Goal: Task Accomplishment & Management: Use online tool/utility

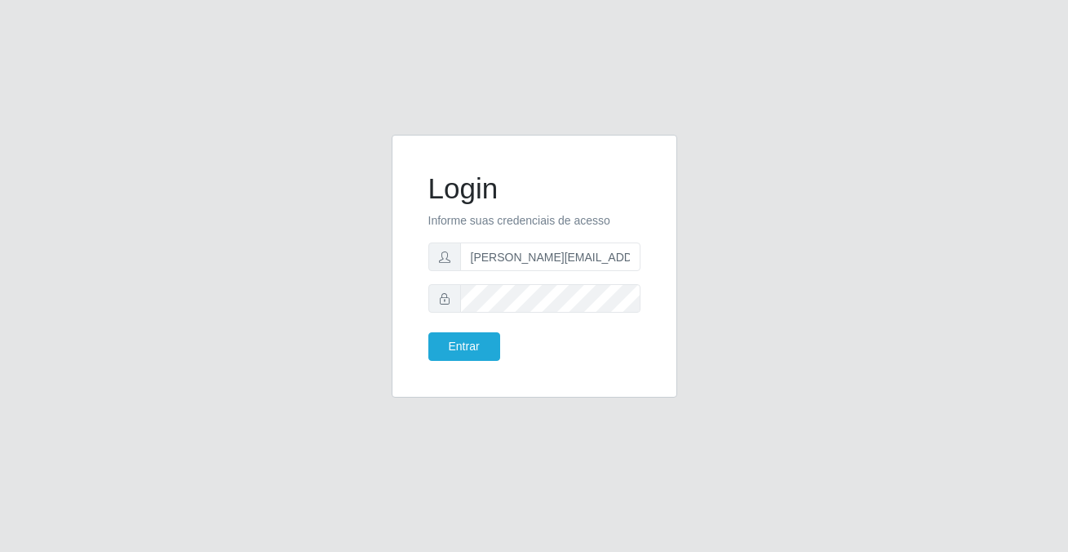
click at [486, 348] on button "Entrar" at bounding box center [464, 346] width 72 height 29
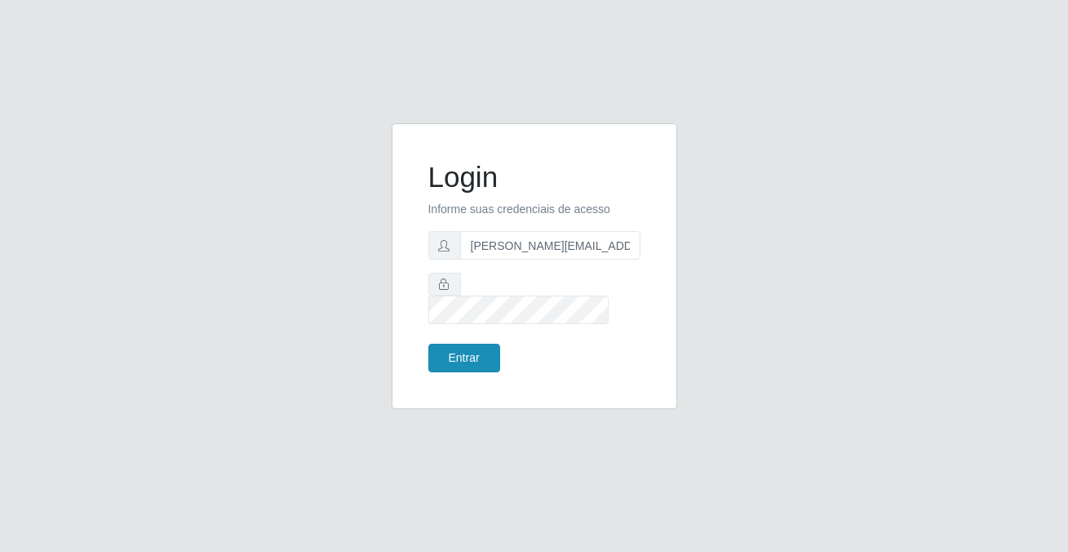
drag, startPoint x: 0, startPoint y: 0, endPoint x: 486, endPoint y: 349, distance: 598.8
click at [486, 349] on button "Entrar" at bounding box center [464, 358] width 72 height 29
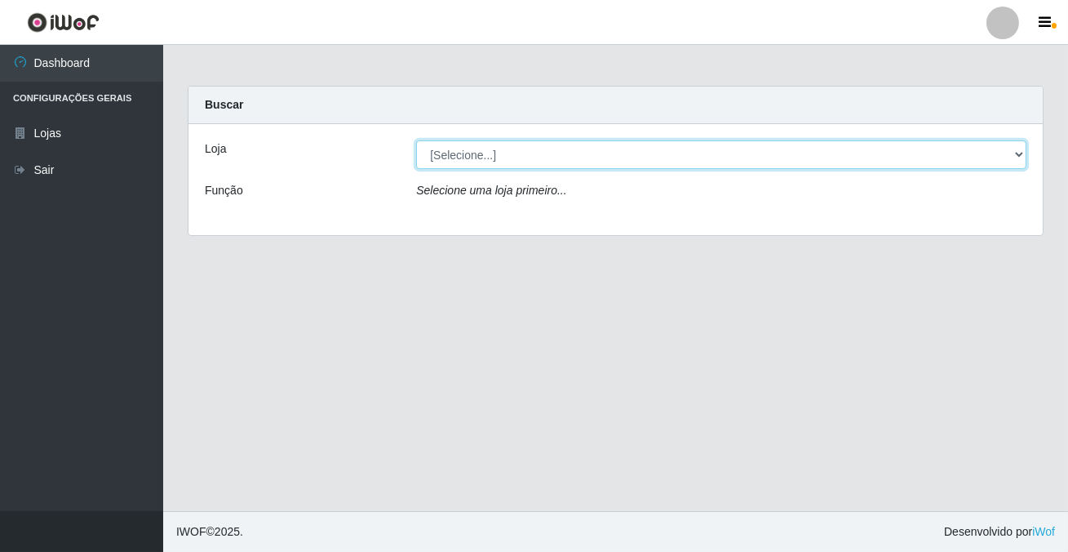
click at [473, 160] on select "[Selecione...] Rede Potiguar 2 - Macaíba" at bounding box center [721, 154] width 610 height 29
select select "101"
click at [416, 140] on select "[Selecione...] Rede Potiguar 2 - Macaíba" at bounding box center [721, 154] width 610 height 29
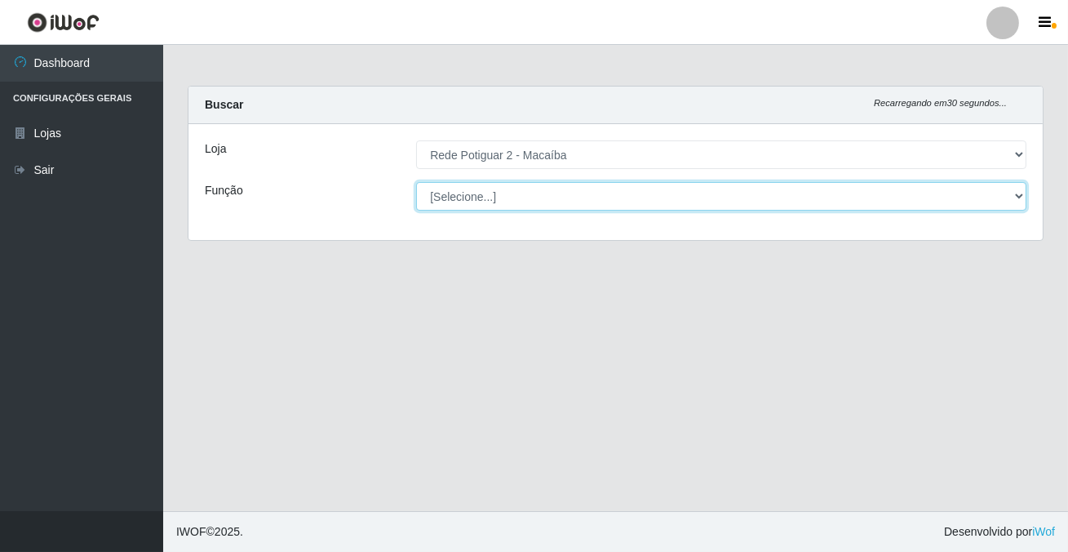
click at [457, 197] on select "[Selecione...] ASG ASG + ASG ++ Auxiliar de Estoque Balconista Embalador Reposi…" at bounding box center [721, 196] width 610 height 29
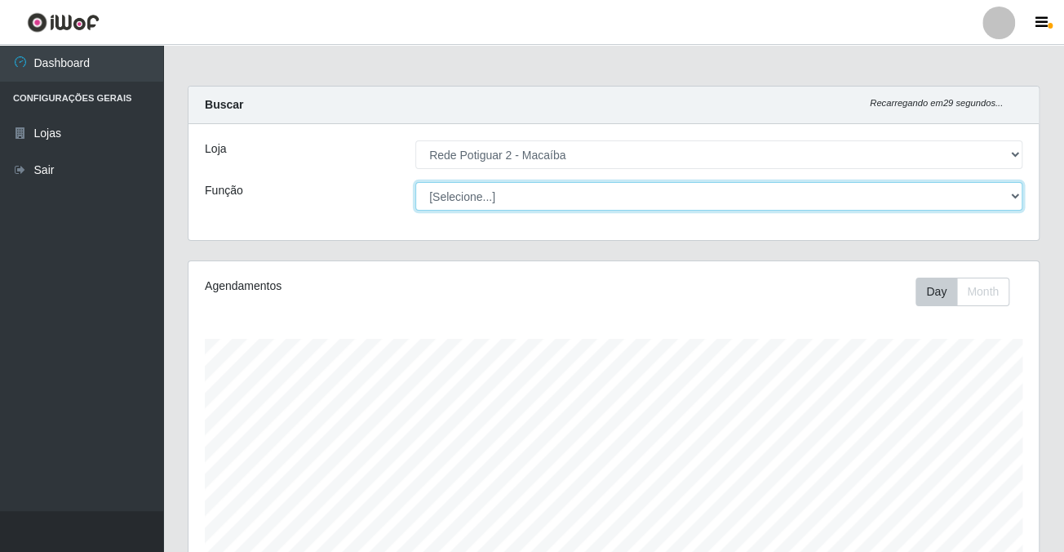
scroll to position [339, 850]
select select "1"
click at [415, 182] on select "[Selecione...] ASG ASG + ASG ++ Auxiliar de Estoque Balconista Embalador Reposi…" at bounding box center [718, 196] width 607 height 29
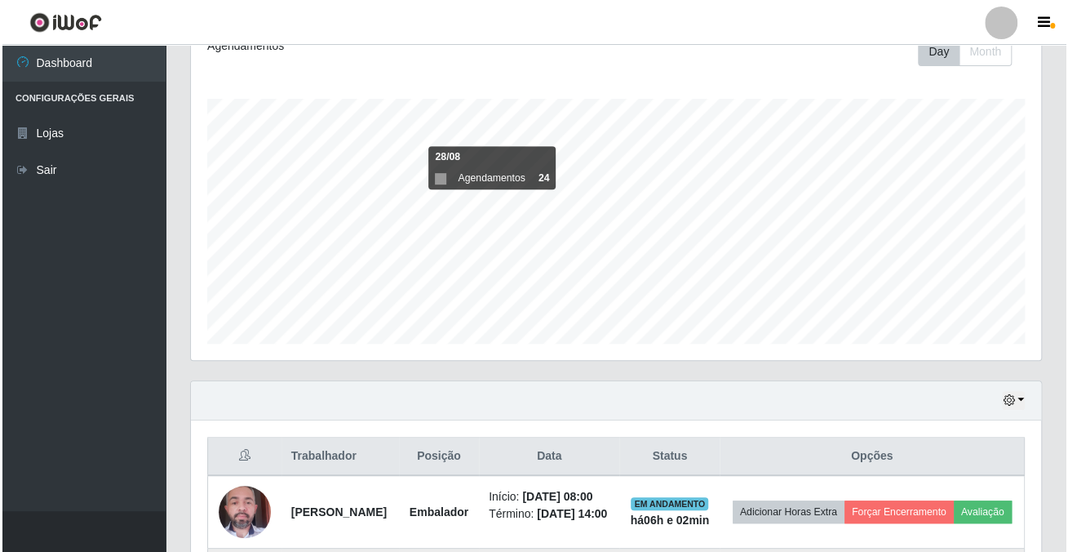
scroll to position [686, 0]
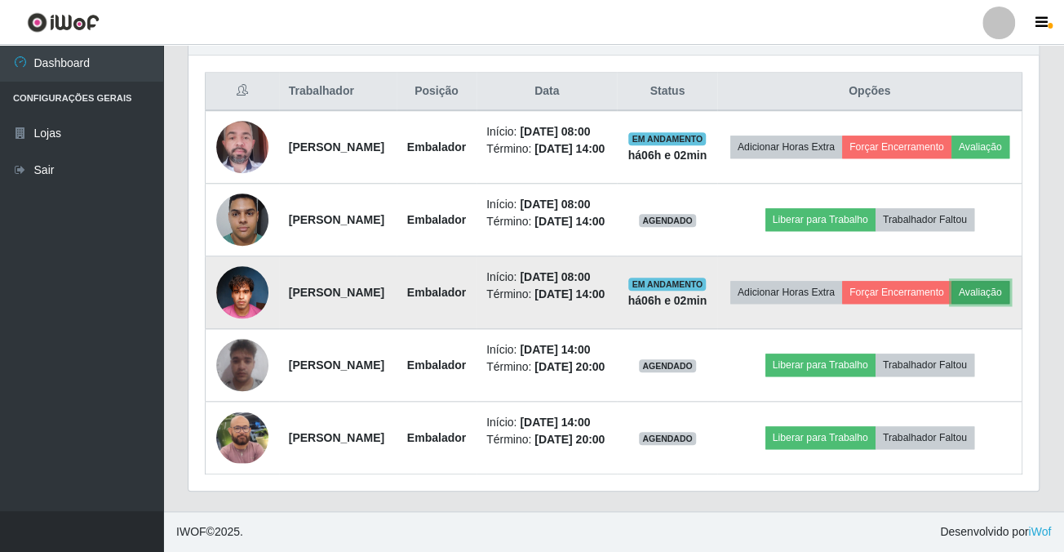
click at [952, 298] on button "Avaliação" at bounding box center [981, 292] width 58 height 23
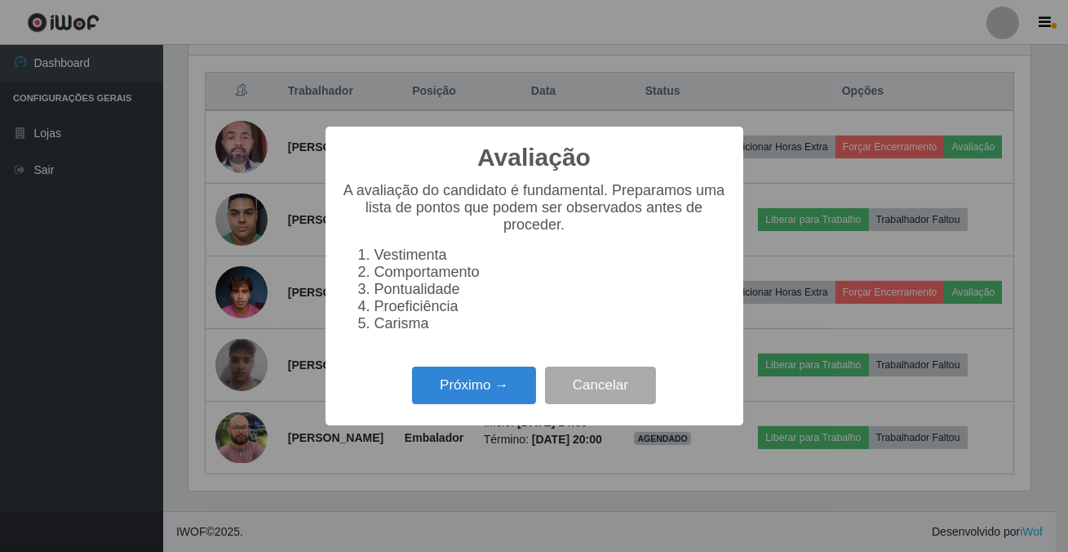
scroll to position [339, 841]
click at [482, 405] on button "Próximo →" at bounding box center [474, 385] width 124 height 38
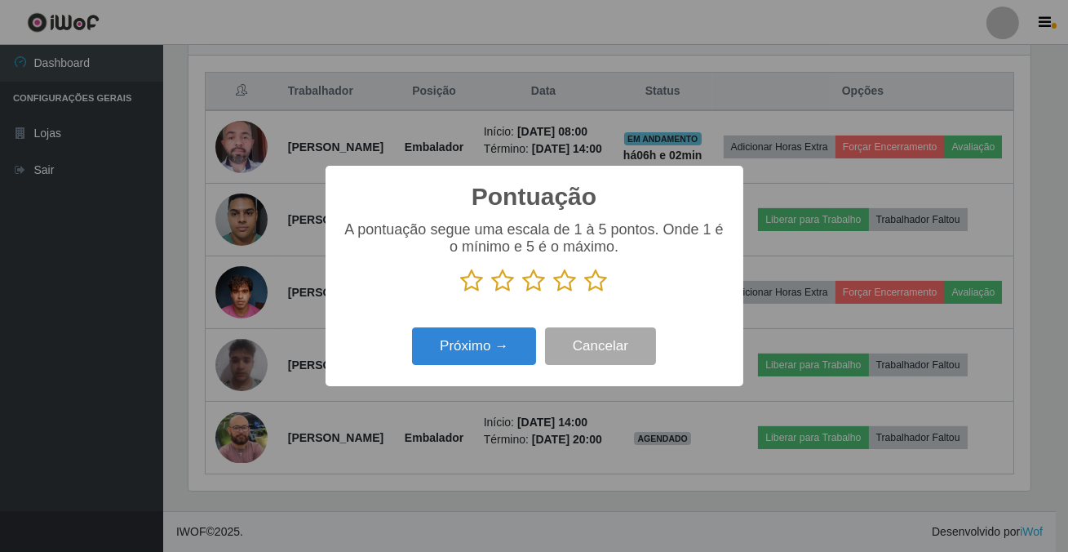
scroll to position [815786, 815282]
click at [594, 292] on icon at bounding box center [596, 281] width 23 height 24
click at [585, 293] on input "radio" at bounding box center [585, 293] width 0 height 0
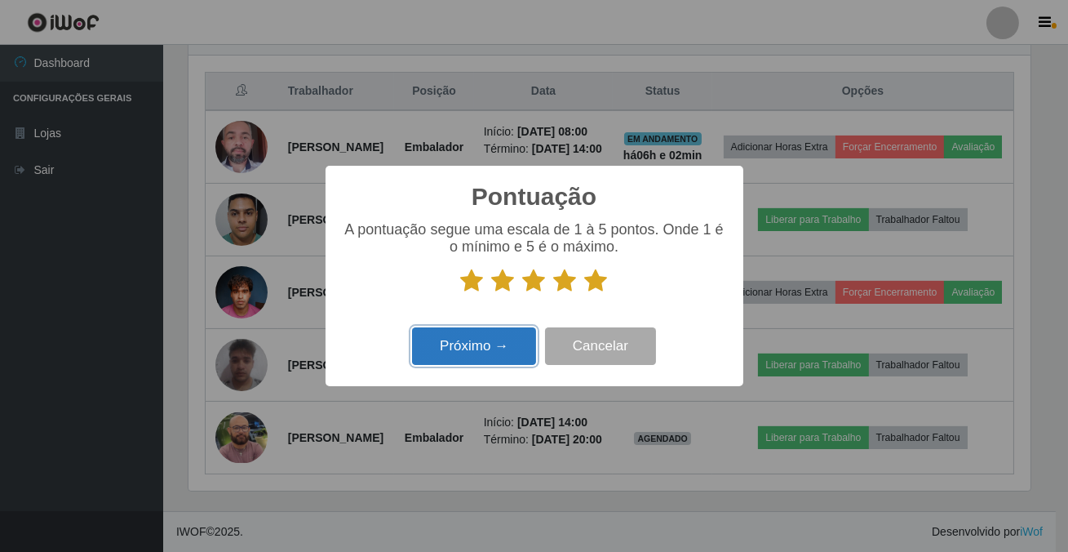
click at [495, 341] on button "Próximo →" at bounding box center [474, 346] width 124 height 38
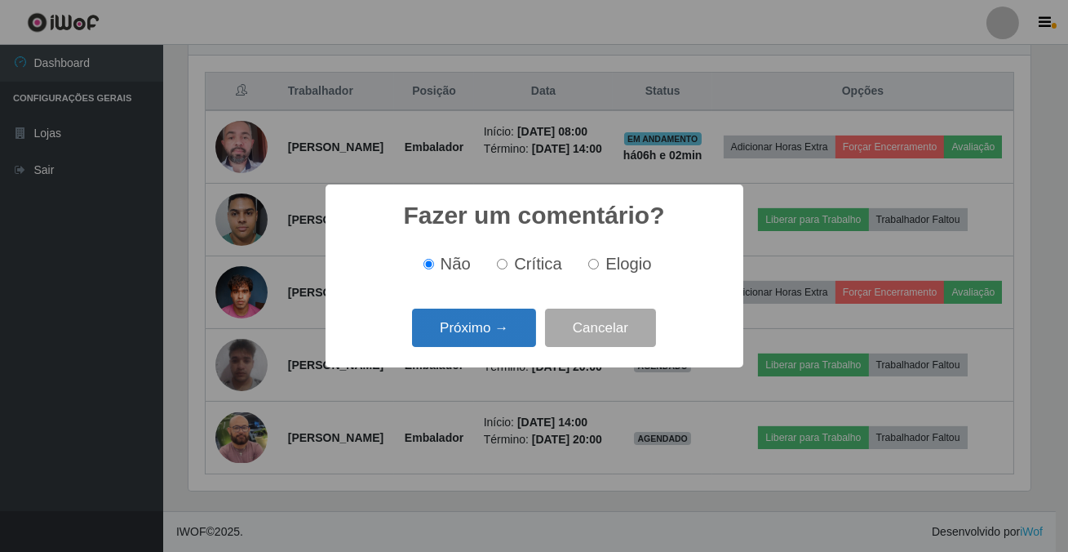
click at [495, 340] on button "Próximo →" at bounding box center [474, 327] width 124 height 38
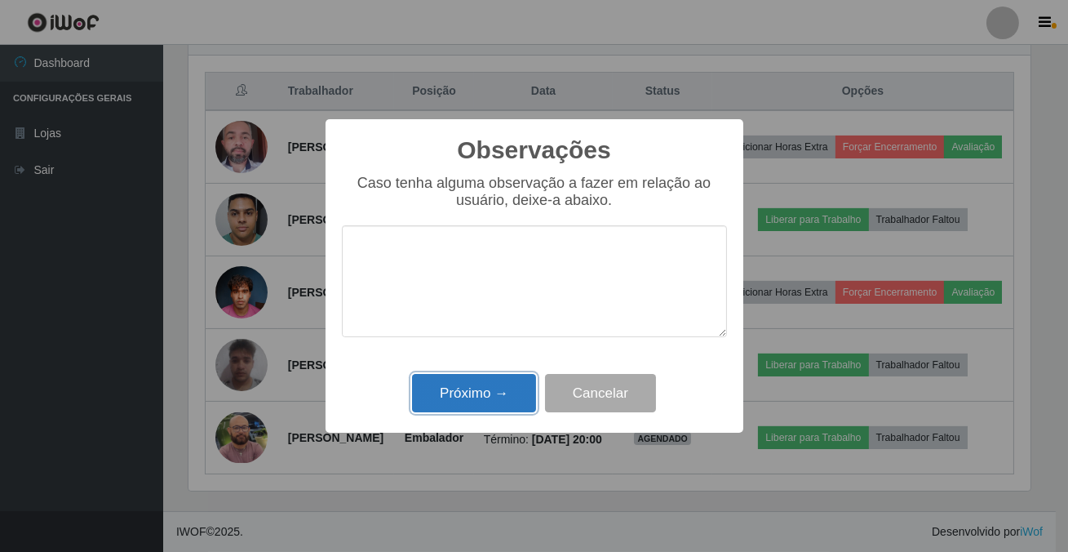
click at [488, 386] on button "Próximo →" at bounding box center [474, 393] width 124 height 38
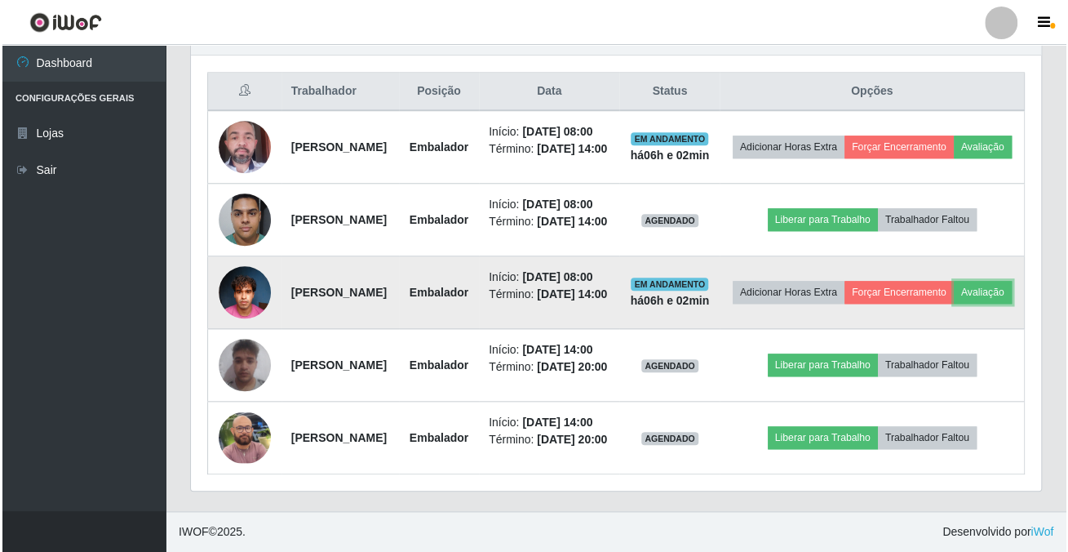
scroll to position [339, 850]
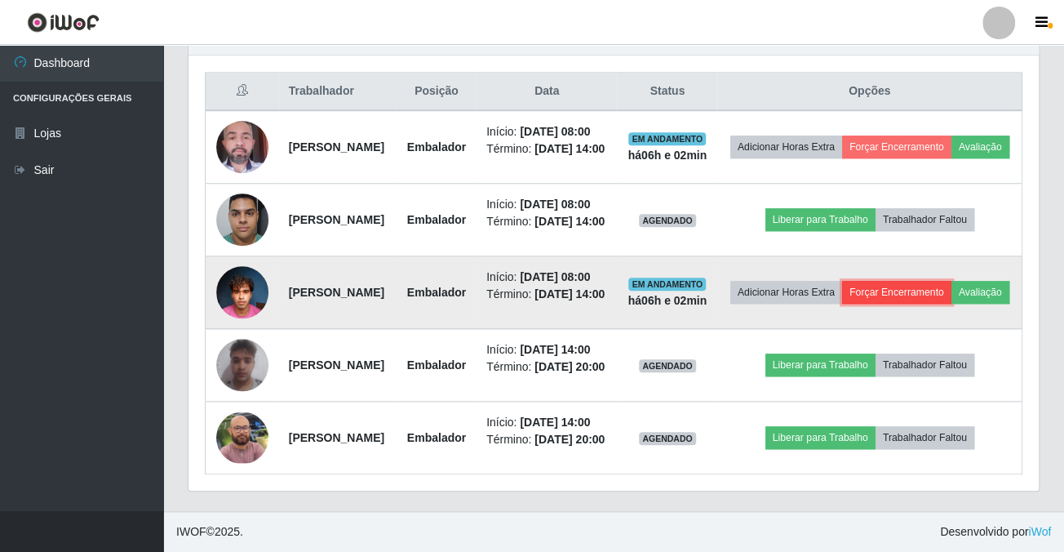
click at [942, 281] on button "Forçar Encerramento" at bounding box center [896, 292] width 109 height 23
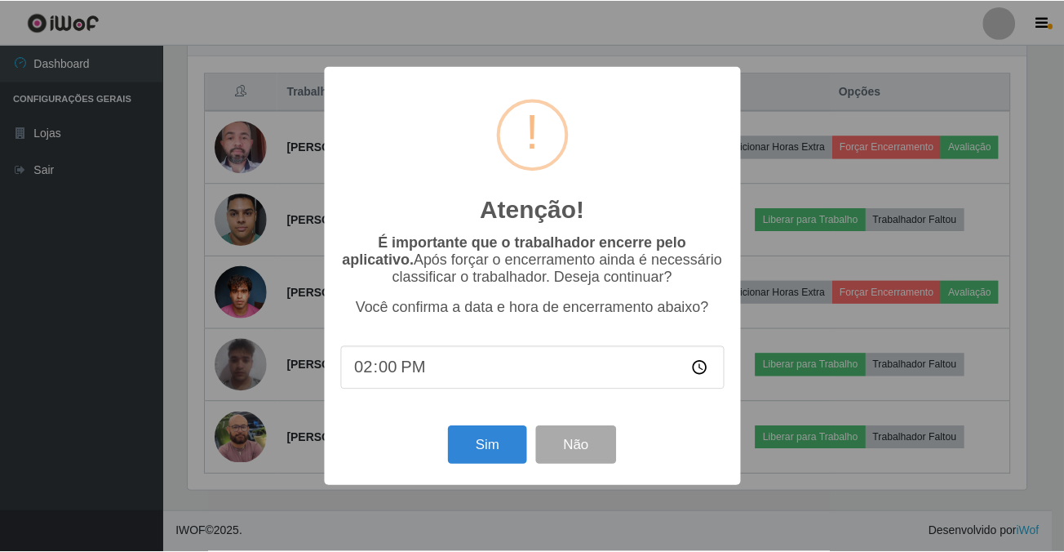
scroll to position [339, 841]
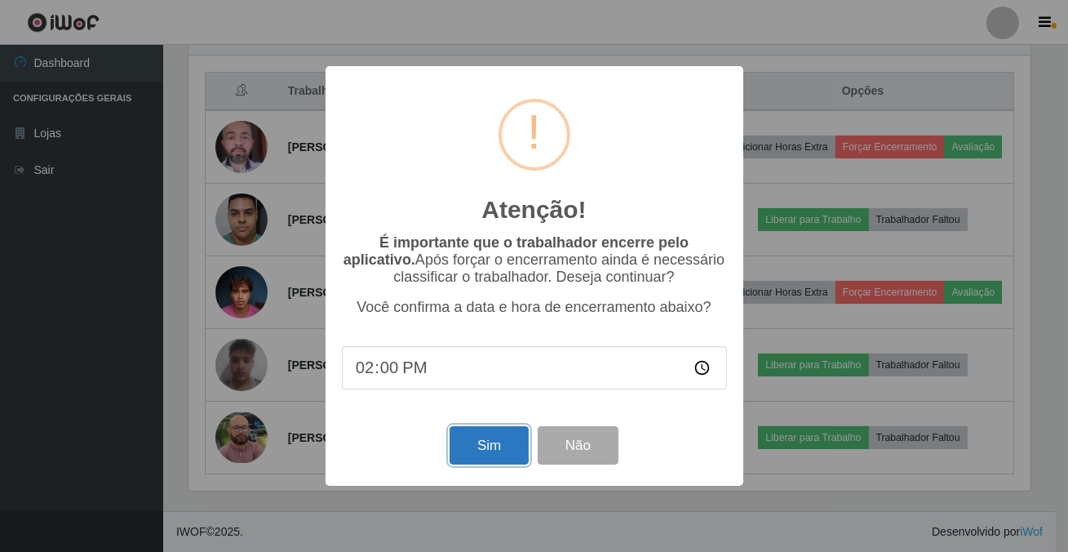
click at [506, 450] on button "Sim" at bounding box center [489, 445] width 79 height 38
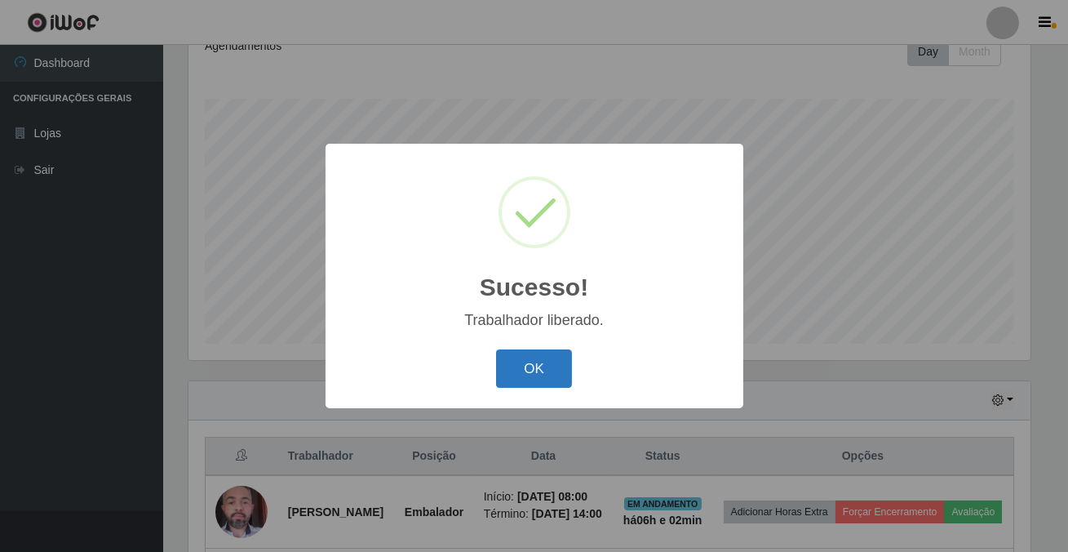
click at [547, 358] on button "OK" at bounding box center [534, 368] width 76 height 38
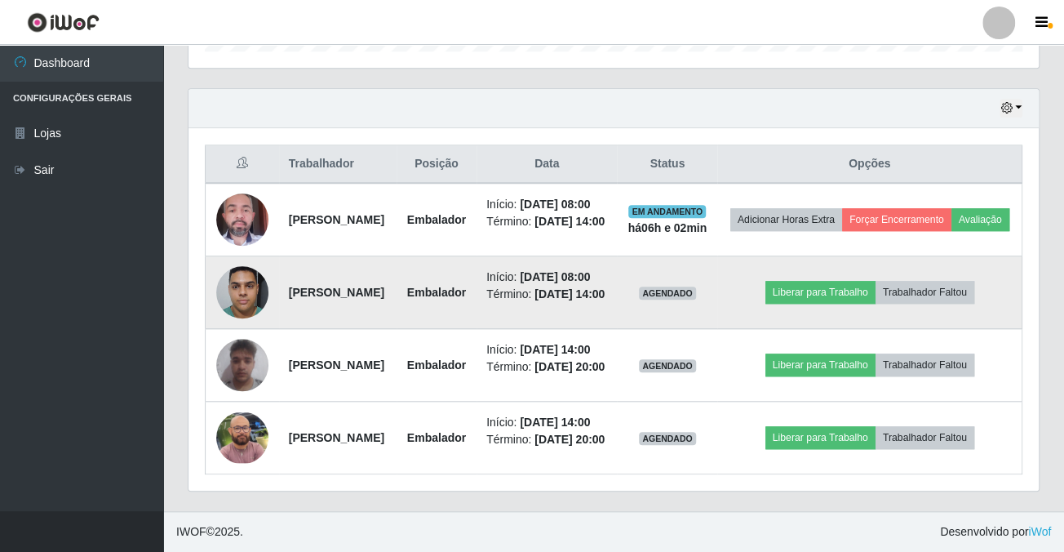
scroll to position [573, 0]
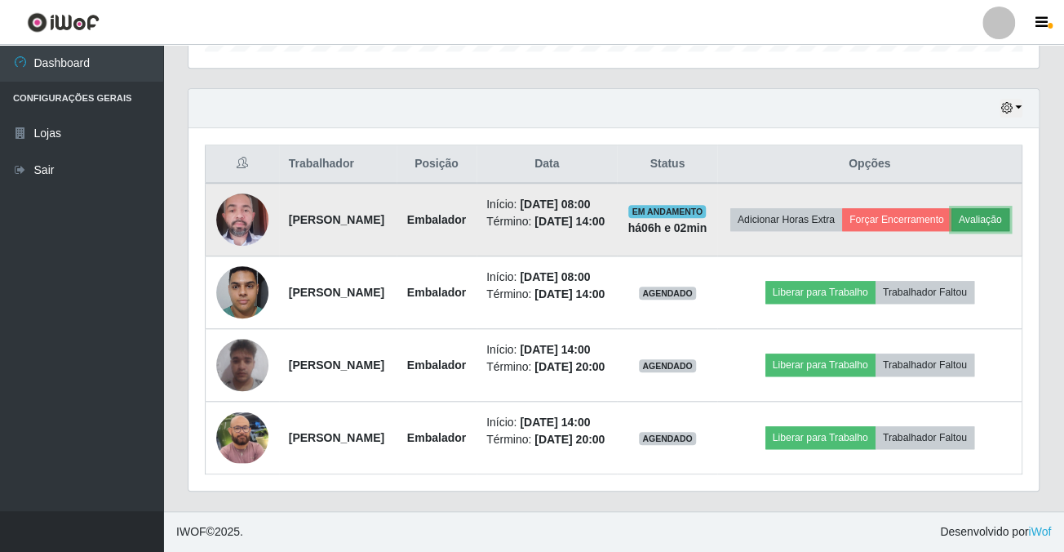
click at [952, 208] on button "Avaliação" at bounding box center [981, 219] width 58 height 23
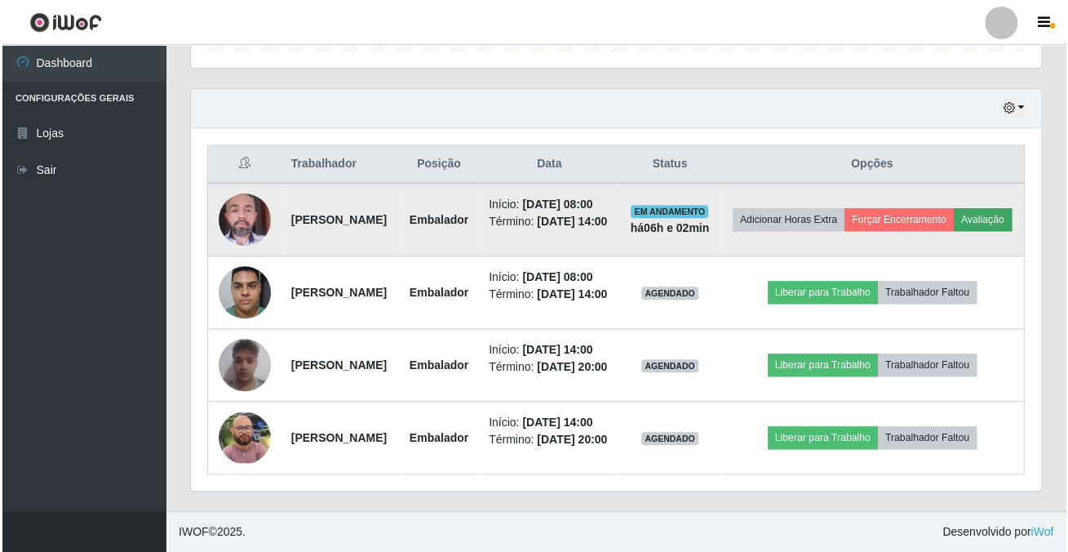
scroll to position [339, 841]
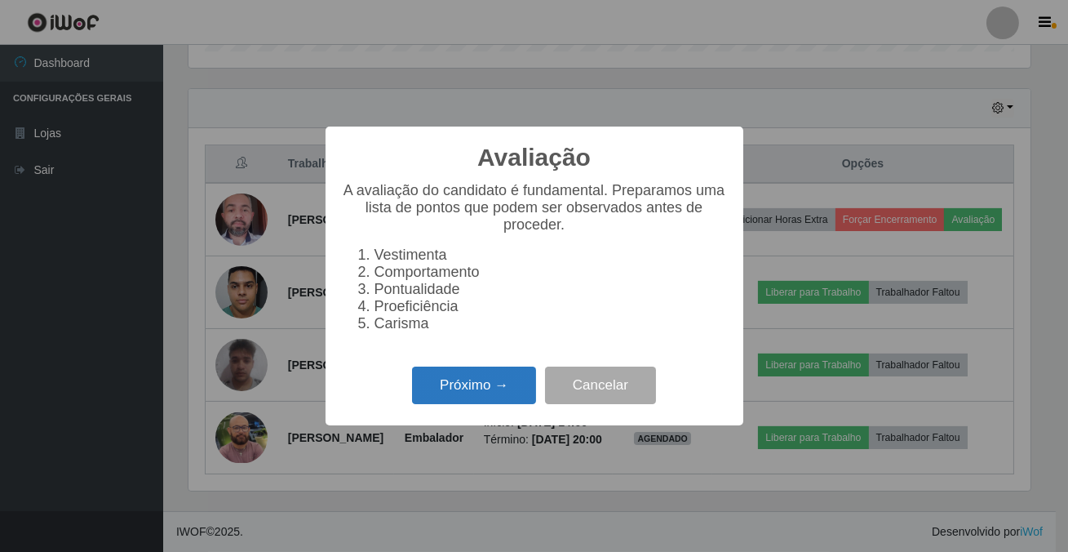
click at [439, 383] on button "Próximo →" at bounding box center [474, 385] width 124 height 38
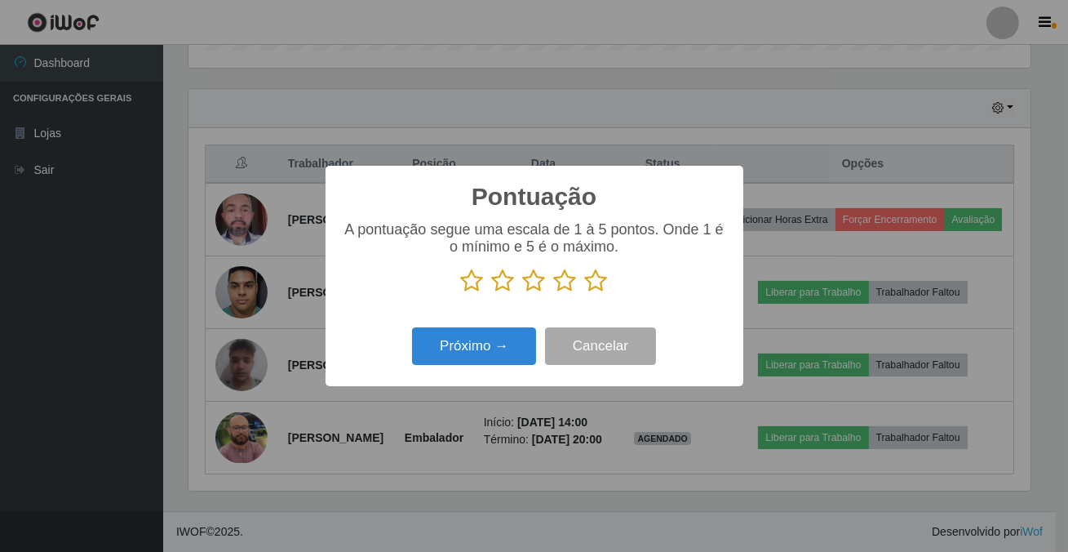
click at [601, 285] on icon at bounding box center [596, 281] width 23 height 24
click at [585, 293] on input "radio" at bounding box center [585, 293] width 0 height 0
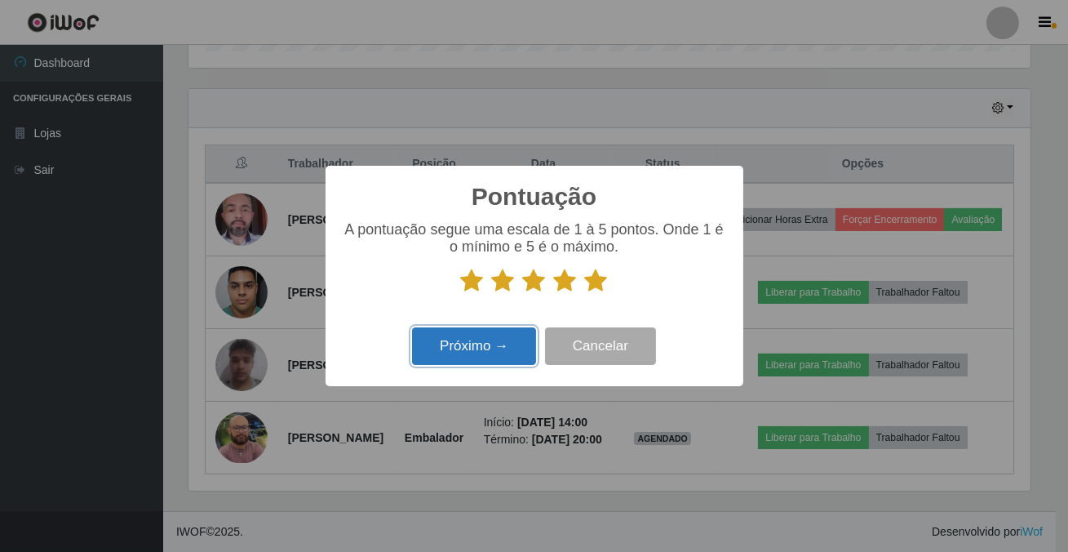
click at [519, 340] on button "Próximo →" at bounding box center [474, 346] width 124 height 38
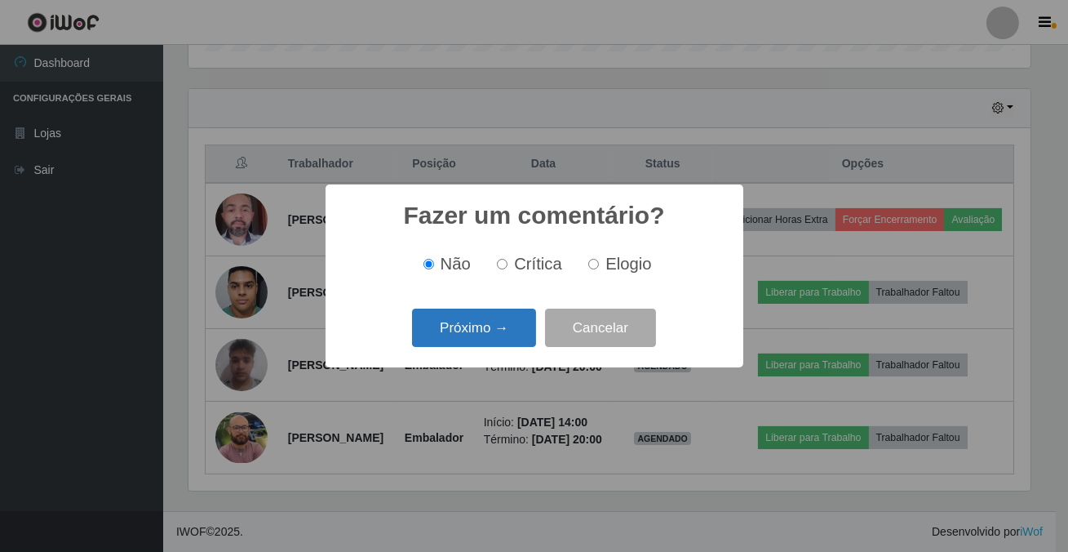
click at [498, 331] on button "Próximo →" at bounding box center [474, 327] width 124 height 38
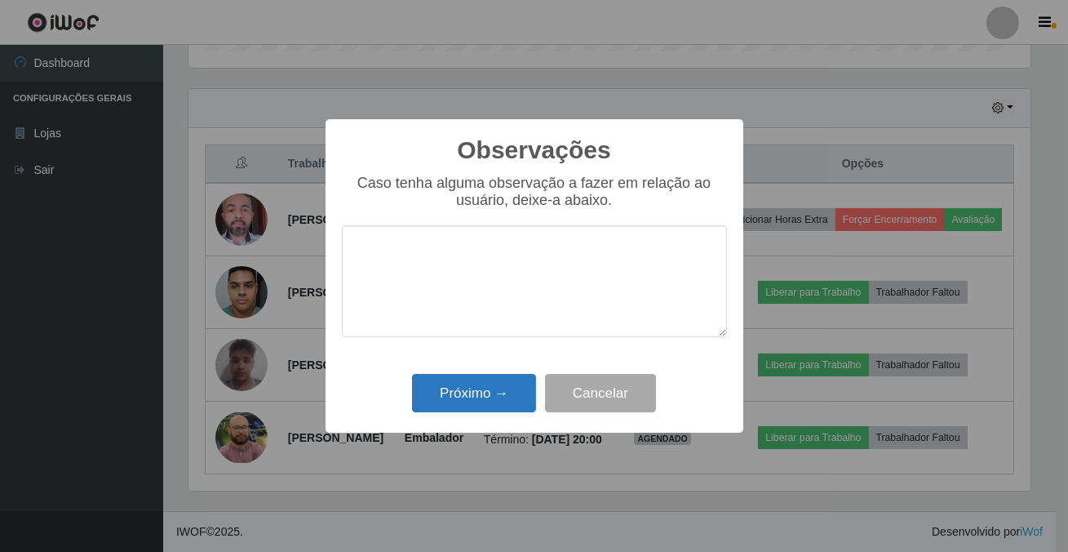
drag, startPoint x: 507, startPoint y: 375, endPoint x: 506, endPoint y: 384, distance: 9.0
click at [506, 377] on div "Próximo → Cancelar" at bounding box center [534, 393] width 385 height 47
click at [506, 384] on button "Próximo →" at bounding box center [474, 393] width 124 height 38
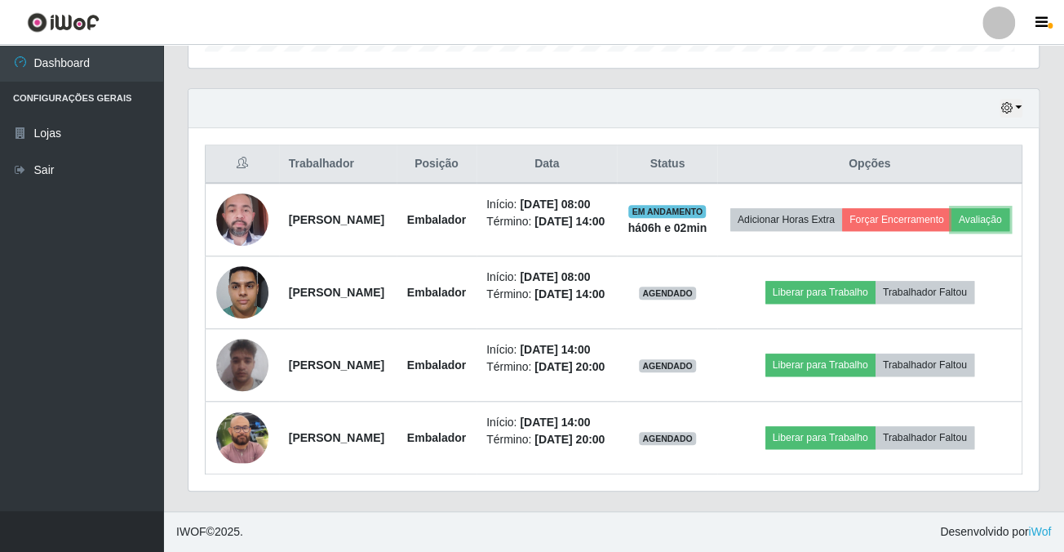
scroll to position [339, 850]
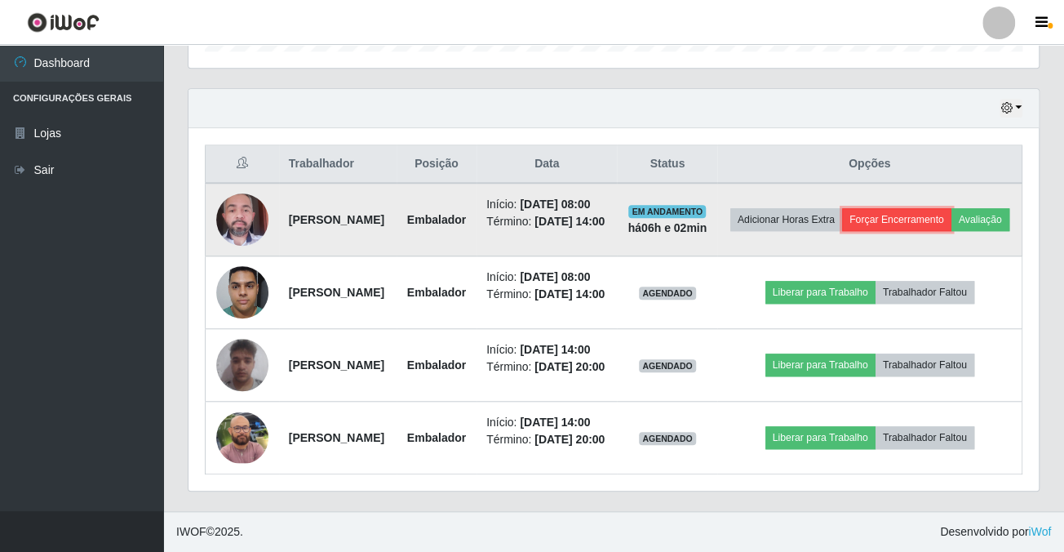
click at [925, 208] on button "Forçar Encerramento" at bounding box center [896, 219] width 109 height 23
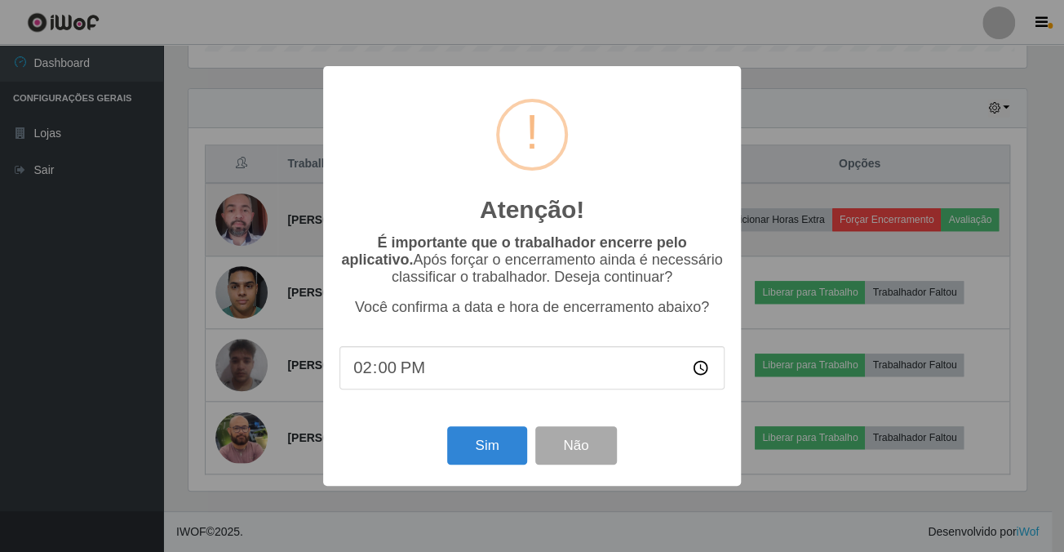
scroll to position [339, 841]
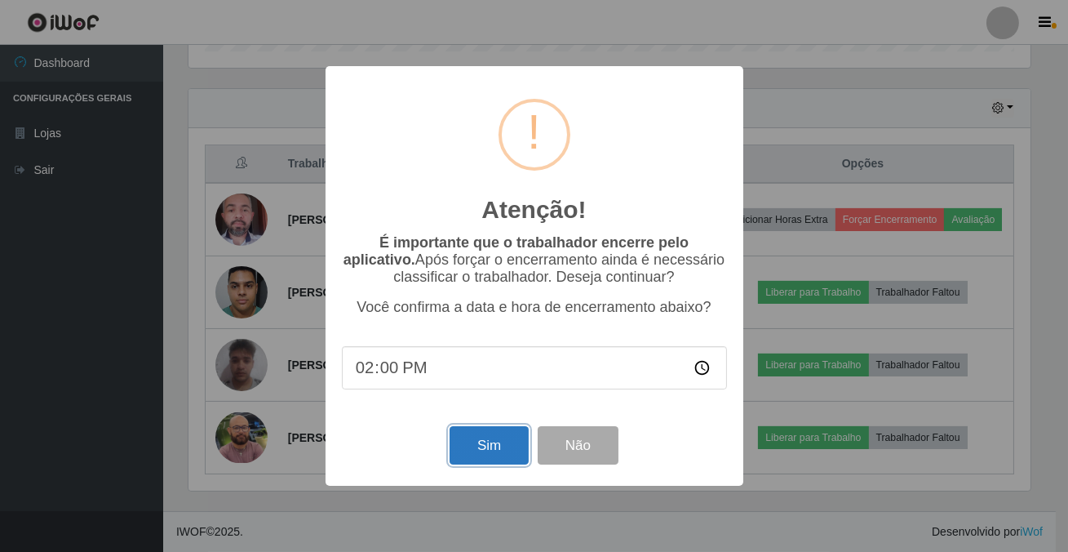
click at [490, 447] on button "Sim" at bounding box center [489, 445] width 79 height 38
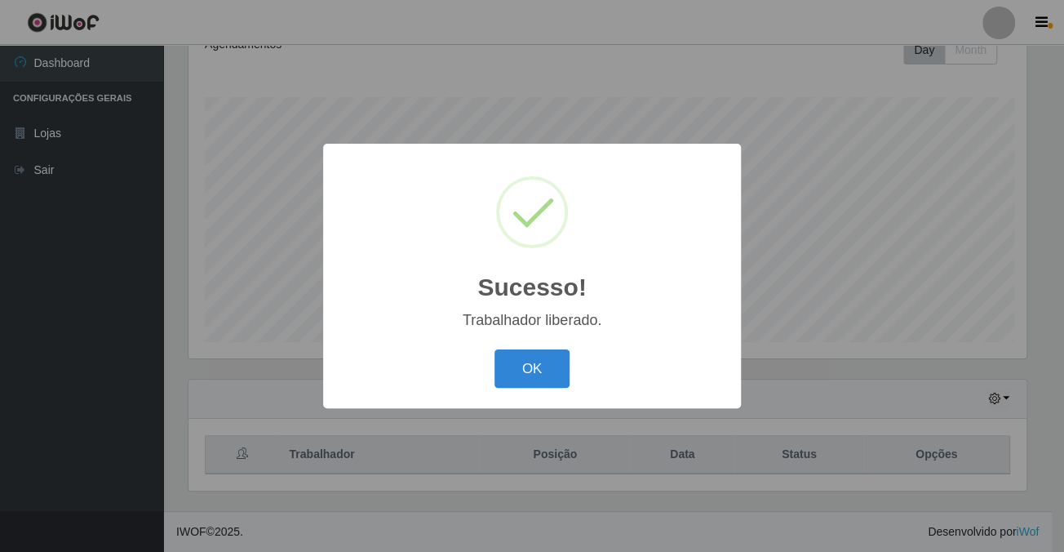
scroll to position [0, 0]
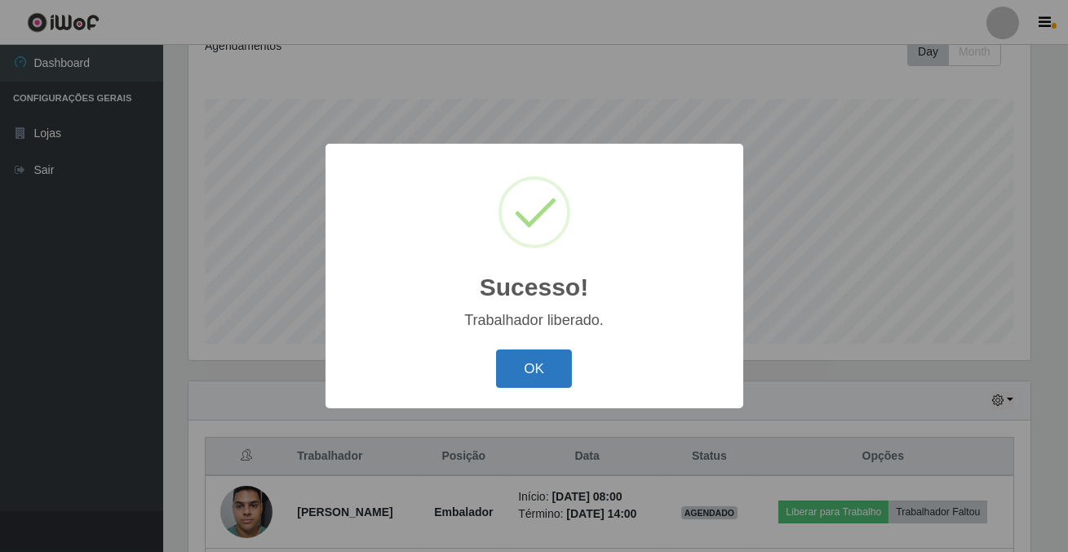
click at [530, 371] on button "OK" at bounding box center [534, 368] width 76 height 38
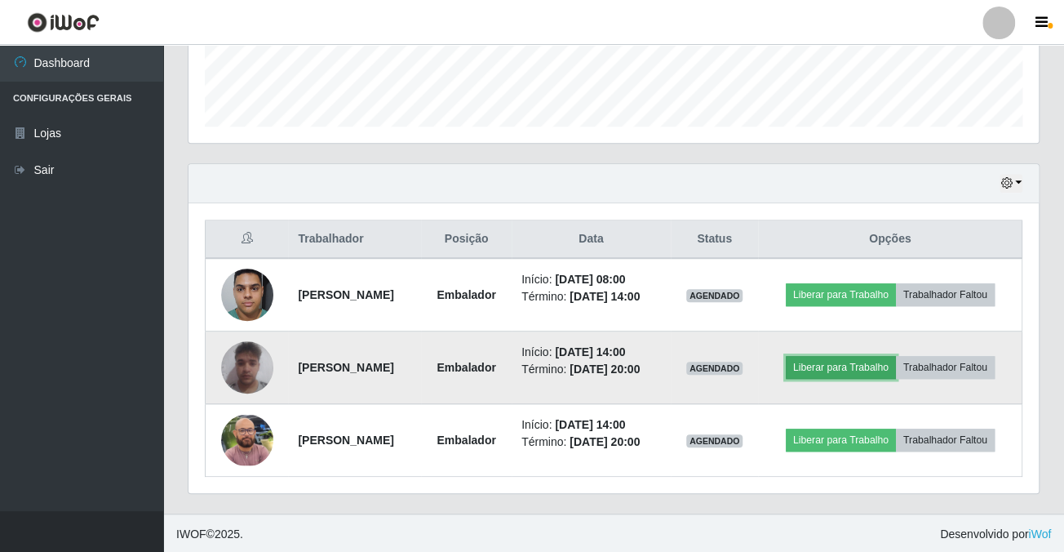
click at [851, 359] on button "Liberar para Trabalho" at bounding box center [841, 367] width 110 height 23
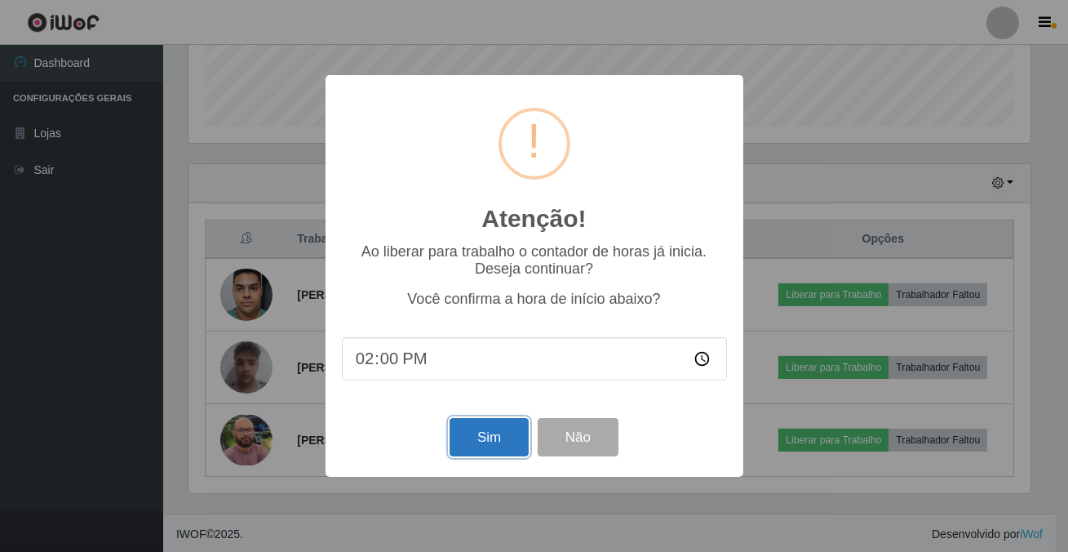
click at [465, 435] on button "Sim" at bounding box center [489, 437] width 79 height 38
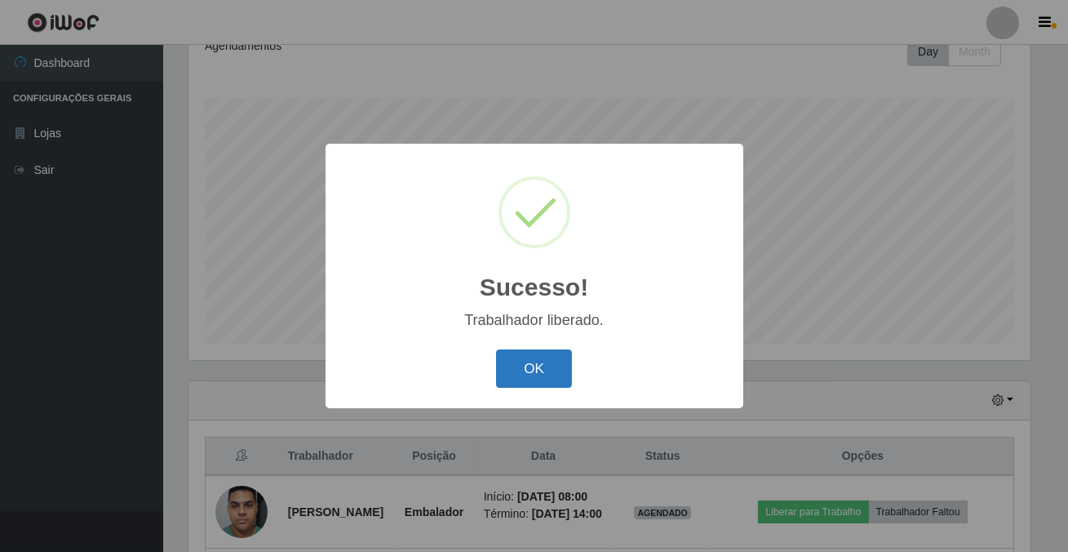
click at [519, 366] on button "OK" at bounding box center [534, 368] width 76 height 38
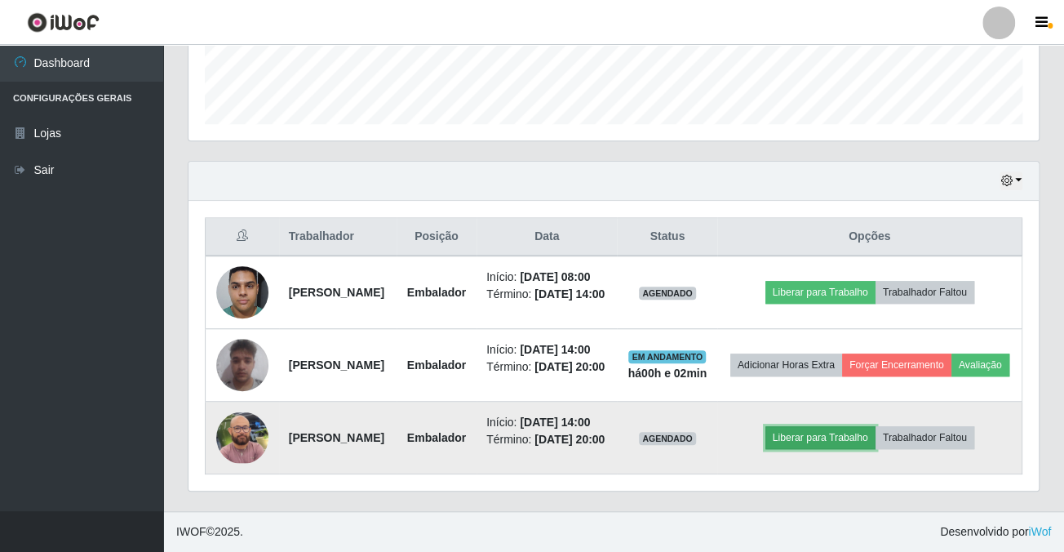
click at [809, 426] on button "Liberar para Trabalho" at bounding box center [821, 437] width 110 height 23
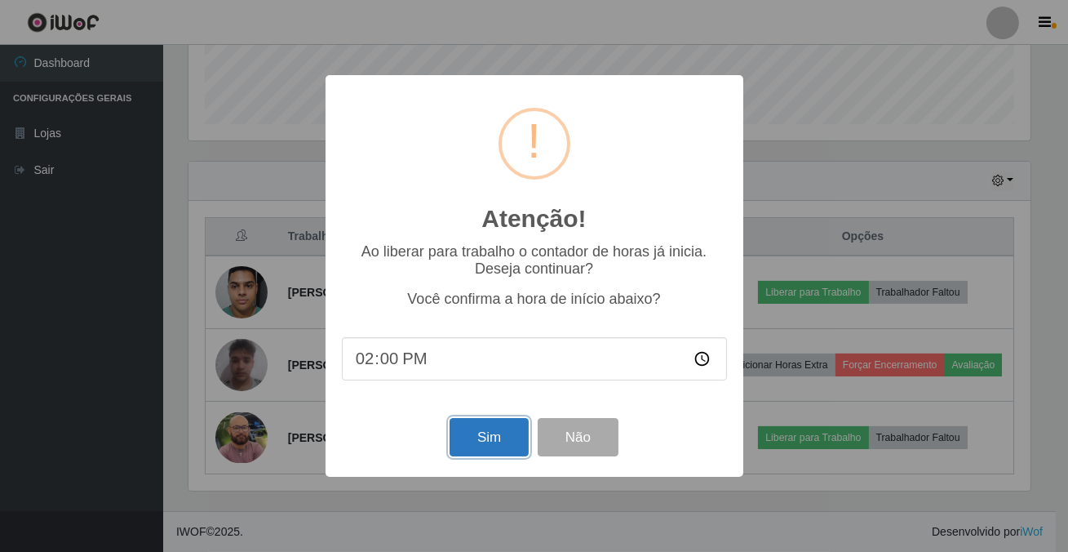
click at [477, 438] on button "Sim" at bounding box center [489, 437] width 79 height 38
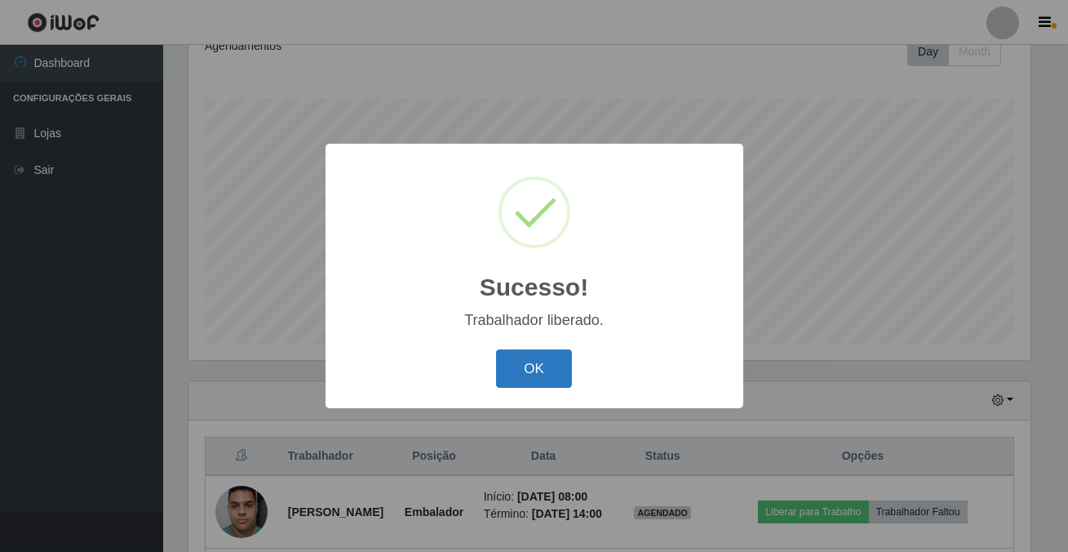
click at [523, 375] on button "OK" at bounding box center [534, 368] width 76 height 38
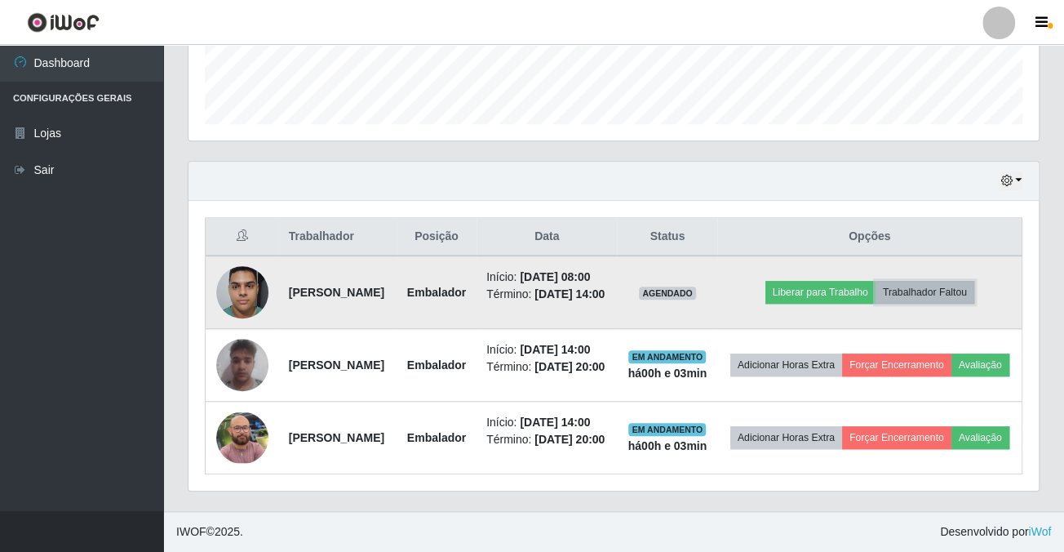
click at [939, 300] on button "Trabalhador Faltou" at bounding box center [925, 292] width 99 height 23
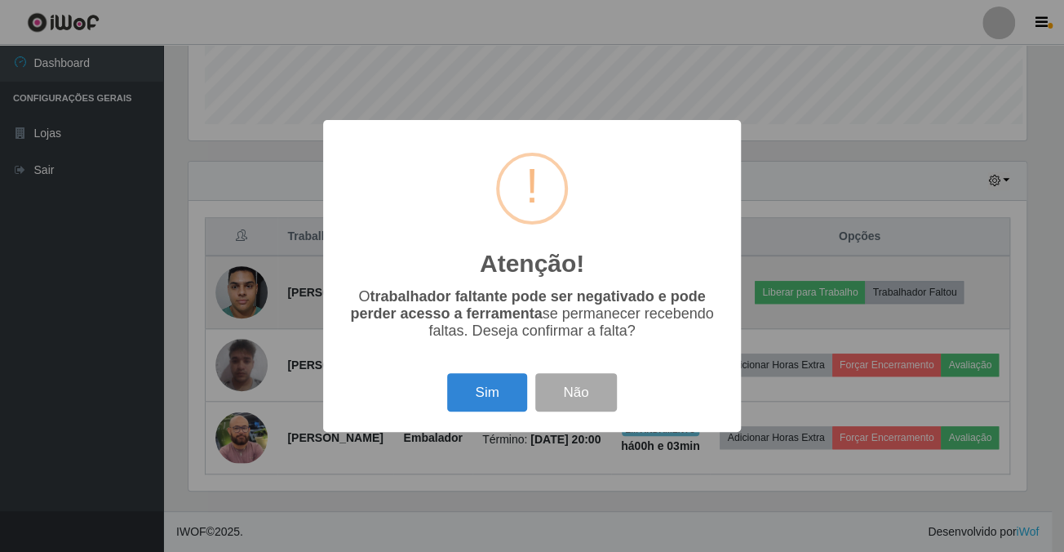
scroll to position [339, 841]
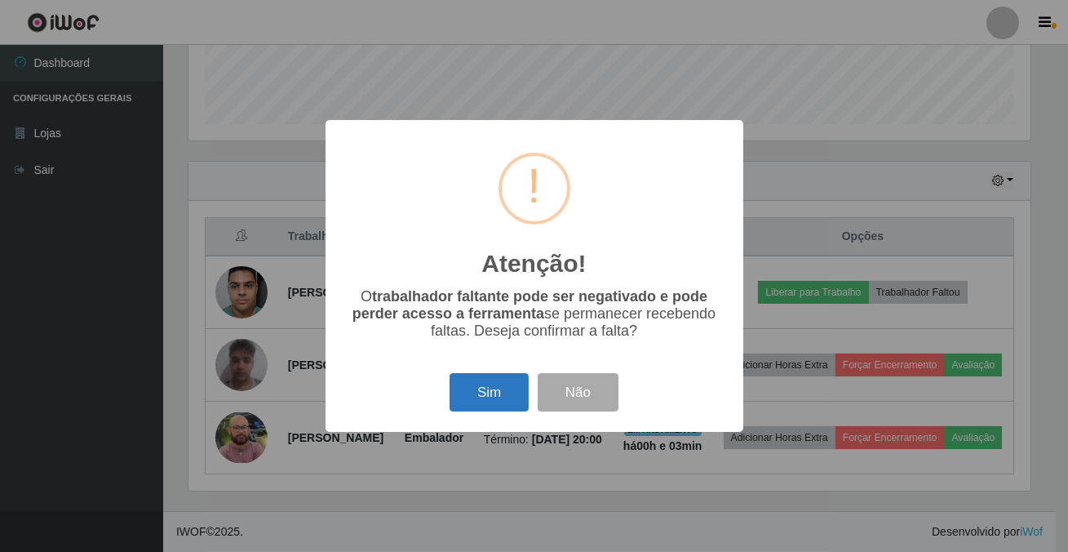
click at [486, 402] on button "Sim" at bounding box center [489, 392] width 79 height 38
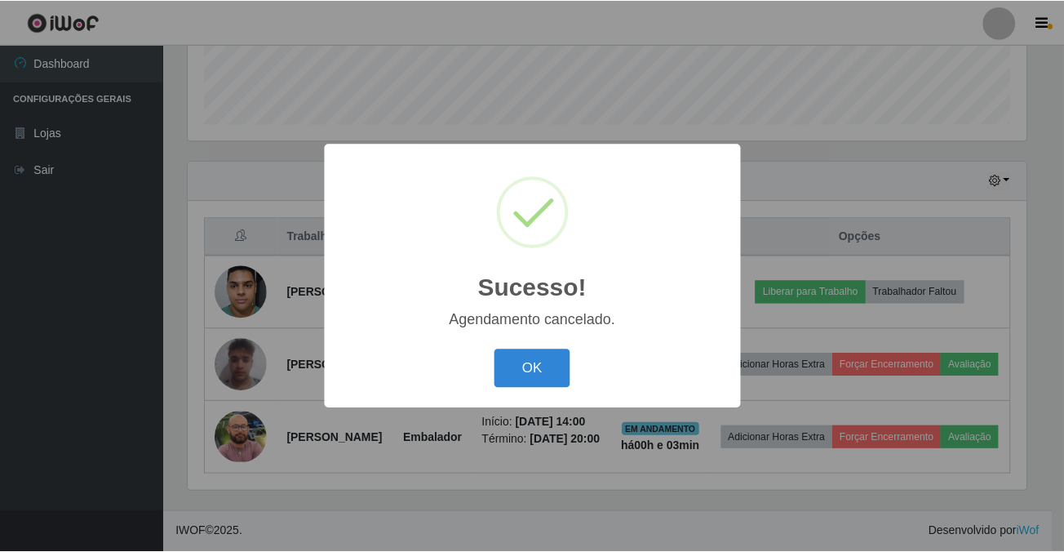
scroll to position [409, 0]
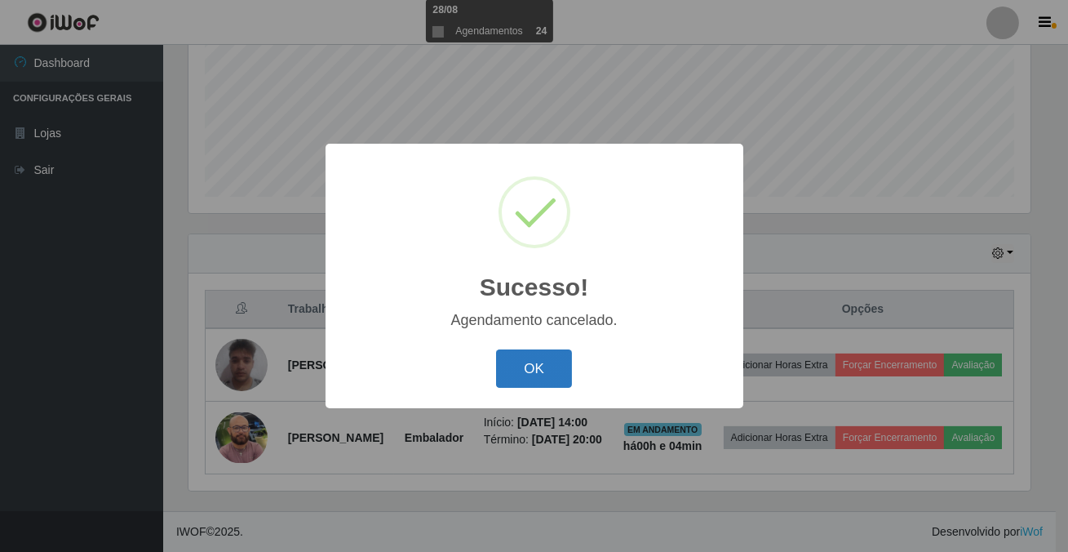
click at [530, 369] on button "OK" at bounding box center [534, 368] width 76 height 38
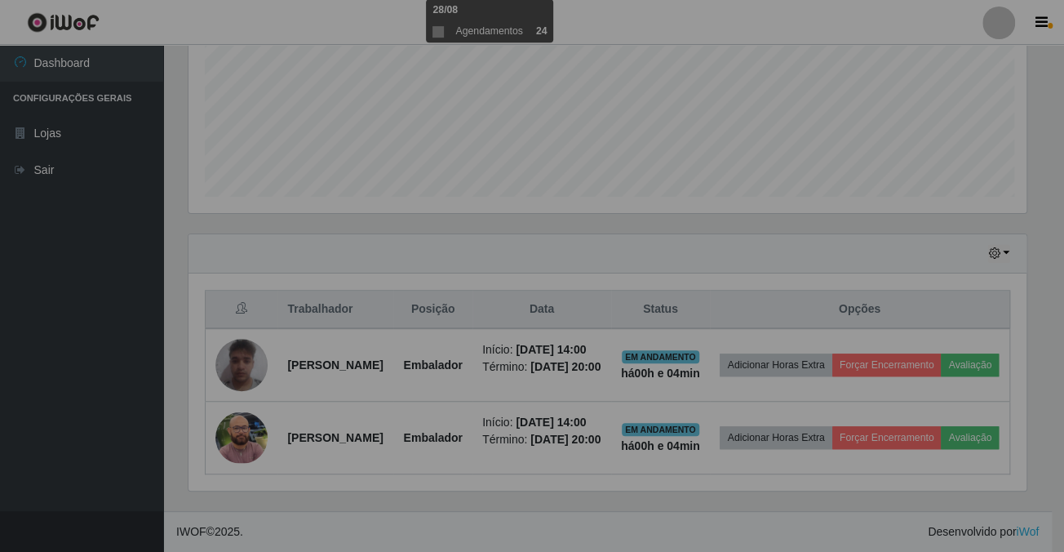
scroll to position [339, 850]
